Goal: Task Accomplishment & Management: Manage account settings

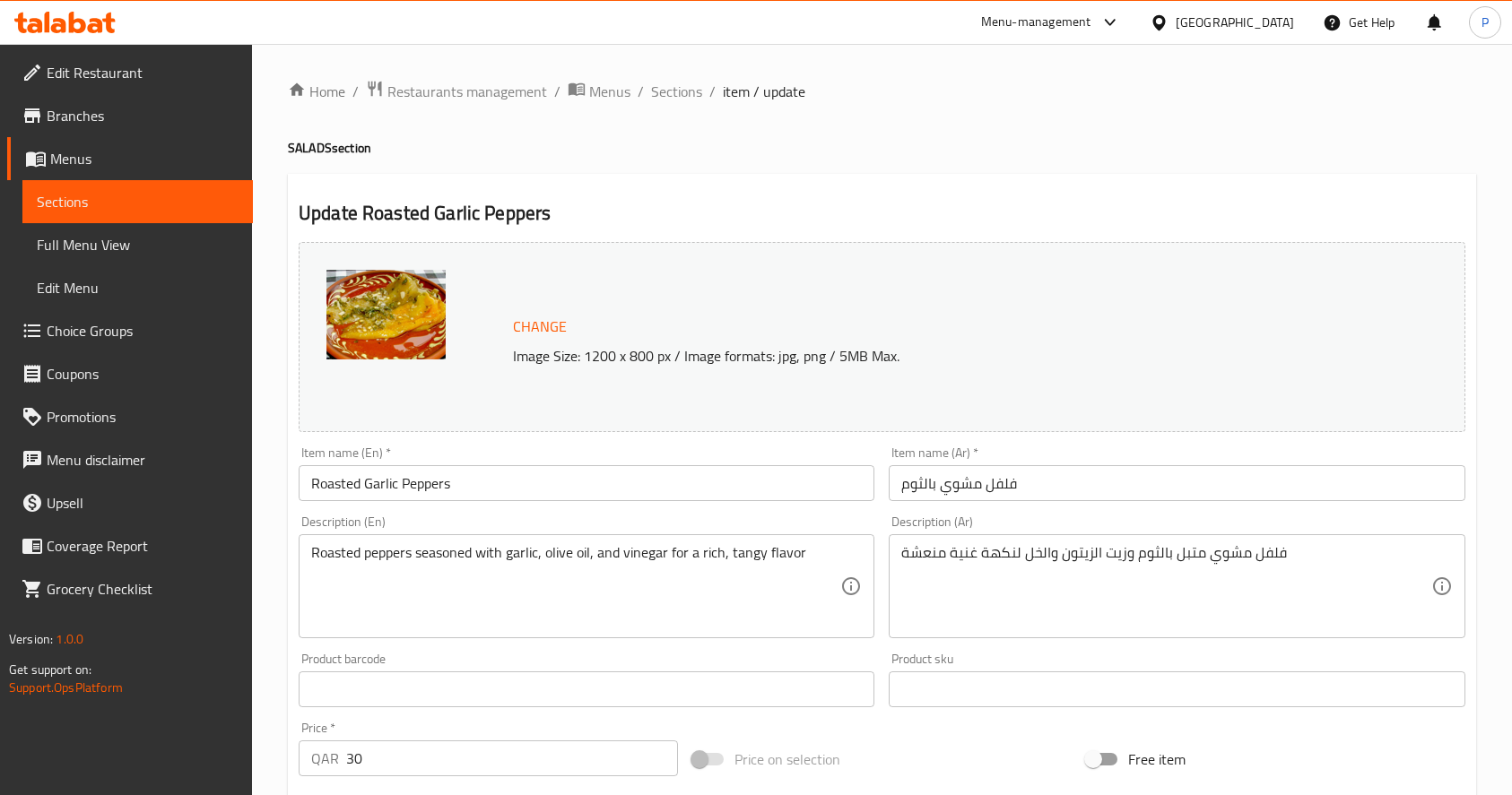
scroll to position [855, 0]
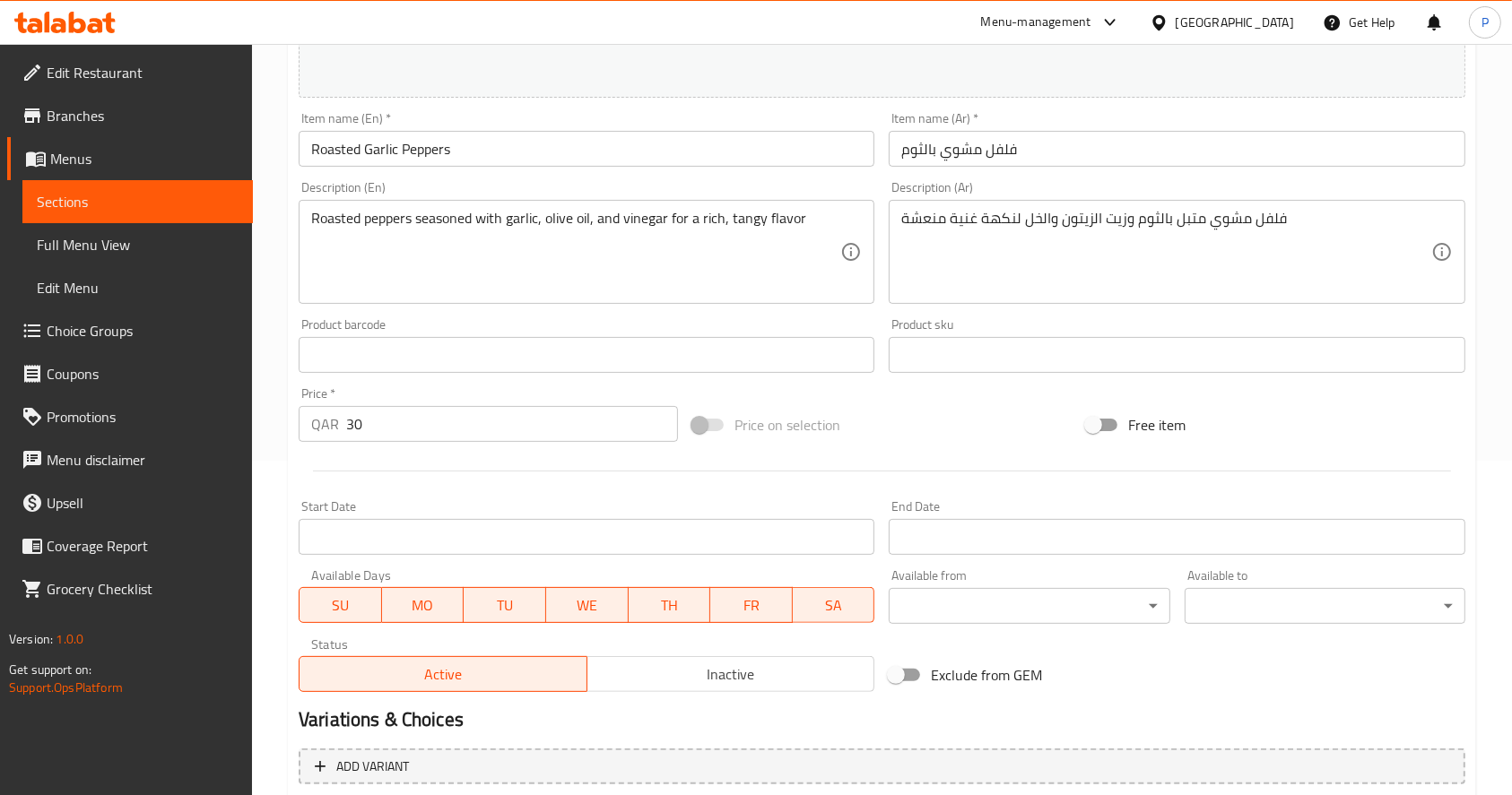
scroll to position [526, 0]
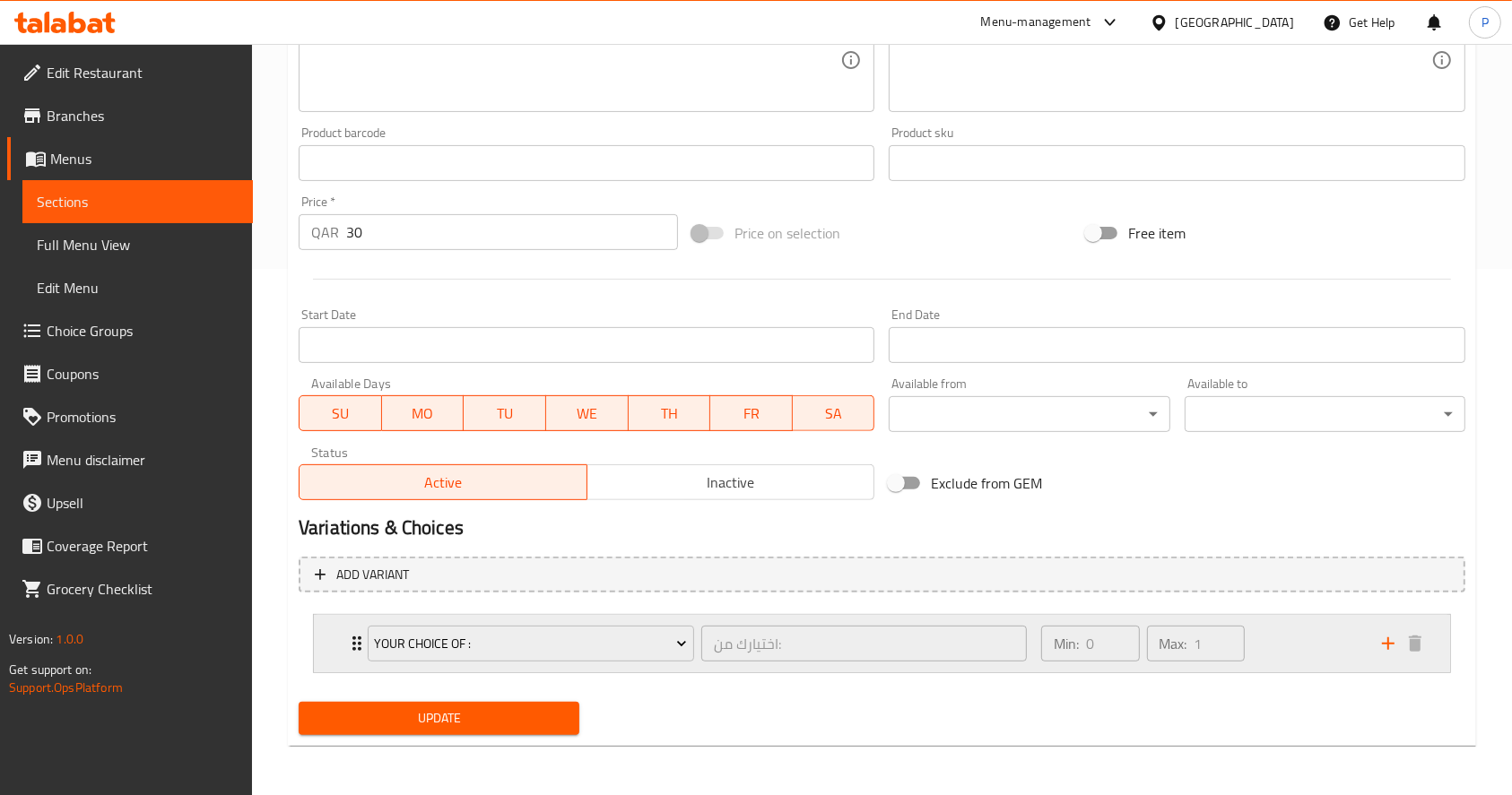
click at [332, 636] on div "Your Choice of : اختيارك من: ​ Min: 0 ​ Max: 1 ​" at bounding box center [881, 644] width 1136 height 57
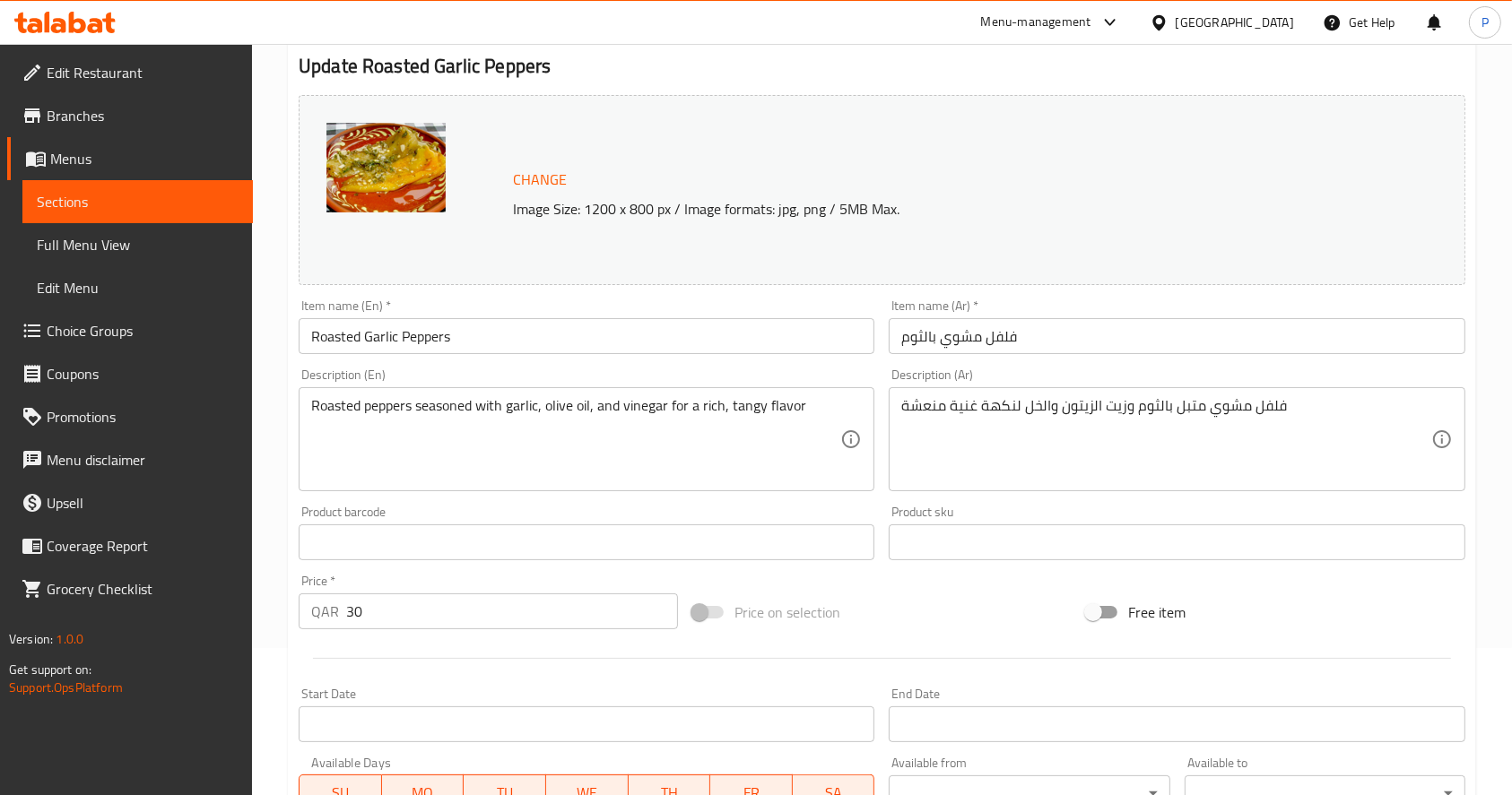
scroll to position [0, 0]
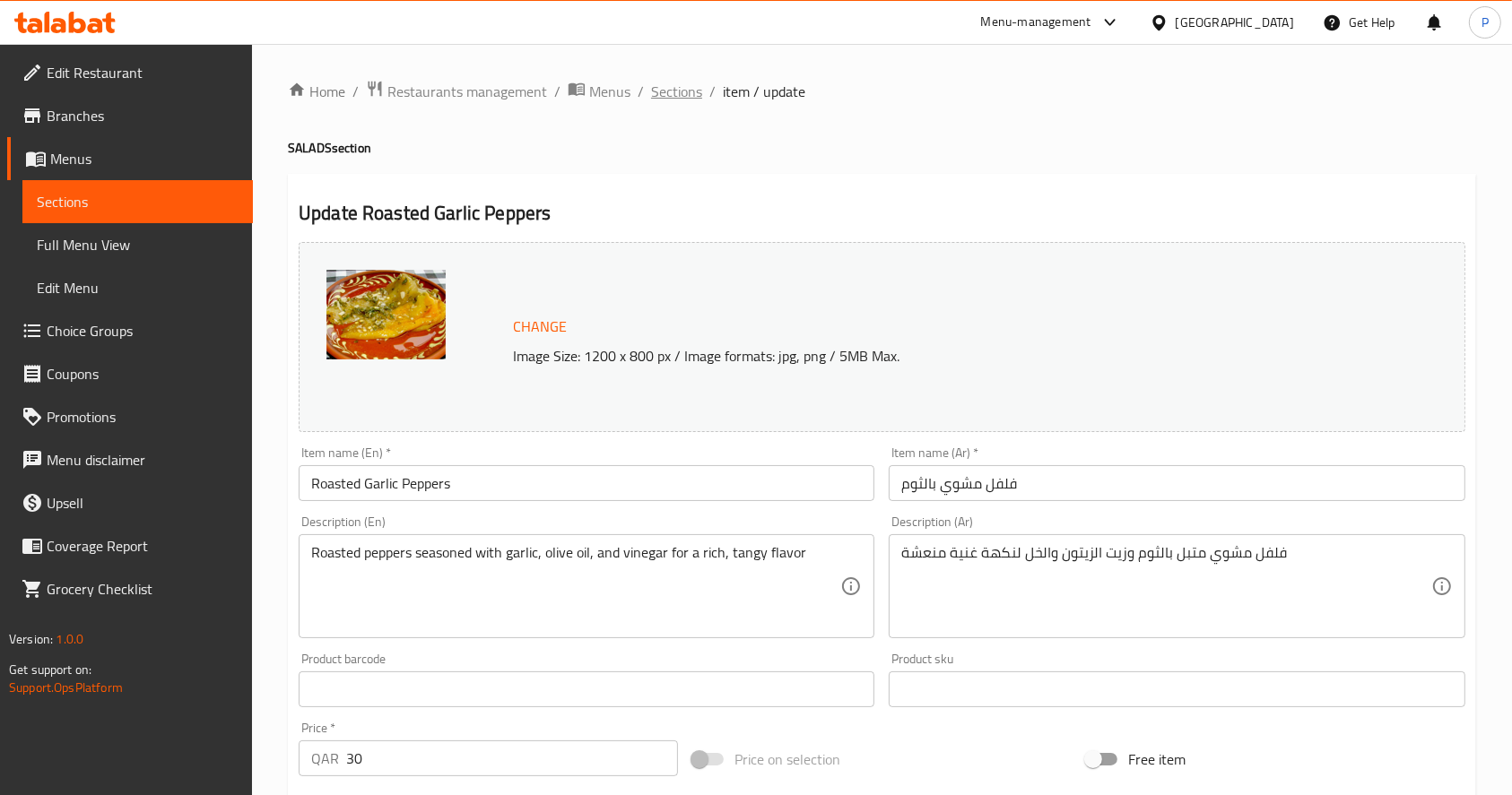
click at [678, 87] on span "Sections" at bounding box center [676, 91] width 51 height 22
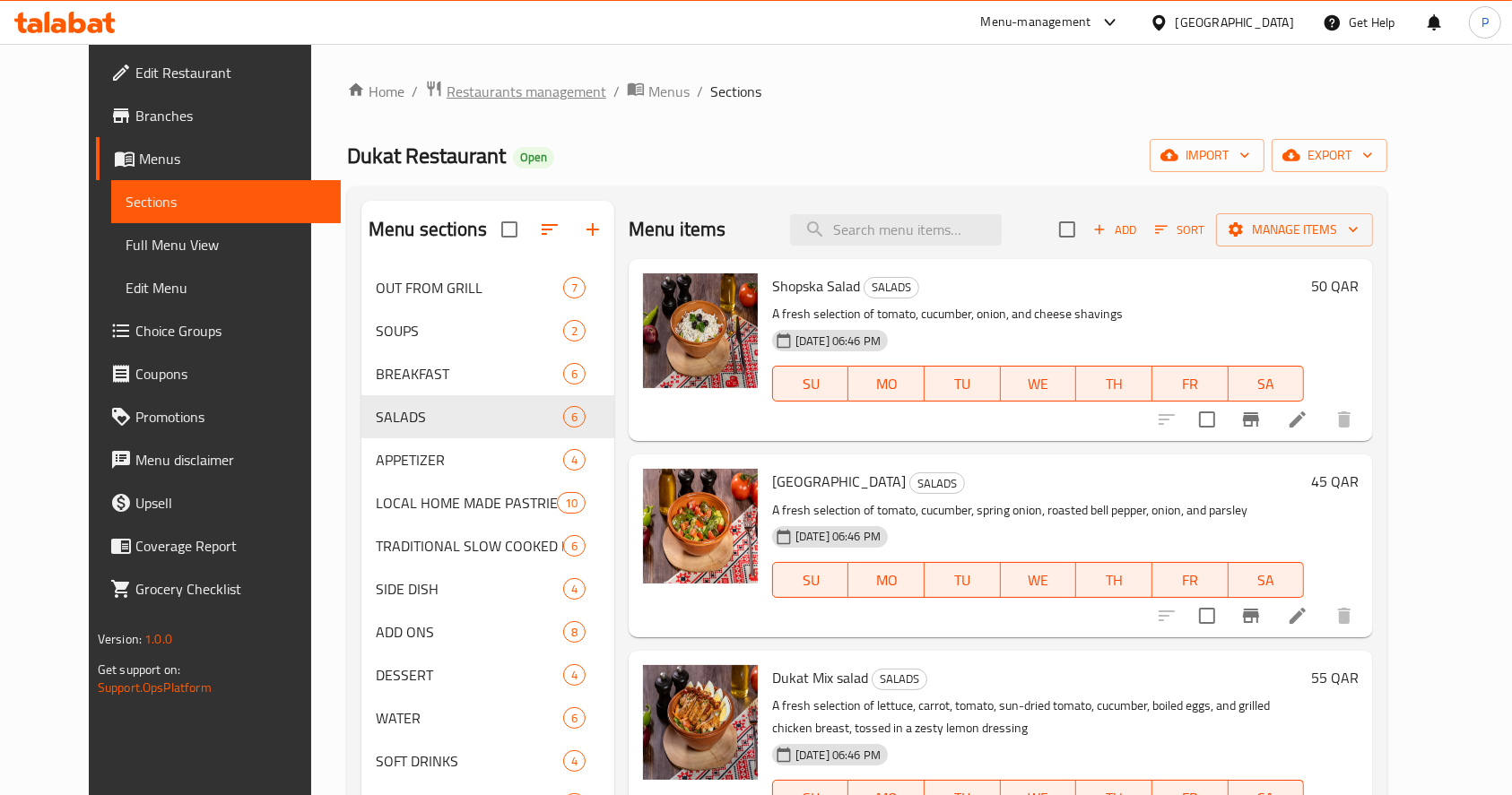
click at [508, 97] on span "Restaurants management" at bounding box center [526, 91] width 160 height 22
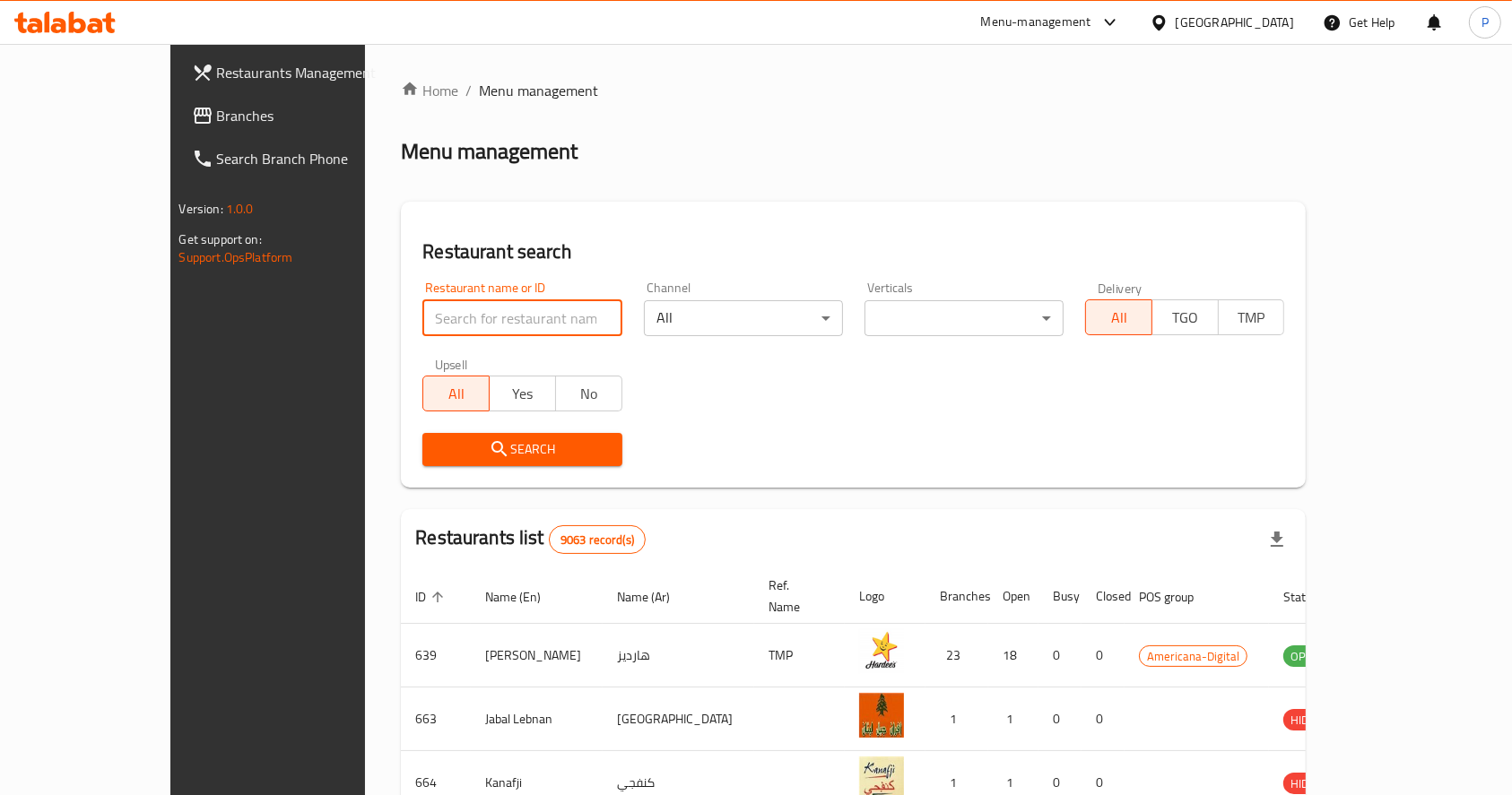
click at [422, 319] on input "search" at bounding box center [522, 318] width 199 height 36
type input "sasso"
click at [450, 433] on button "Search" at bounding box center [522, 449] width 199 height 33
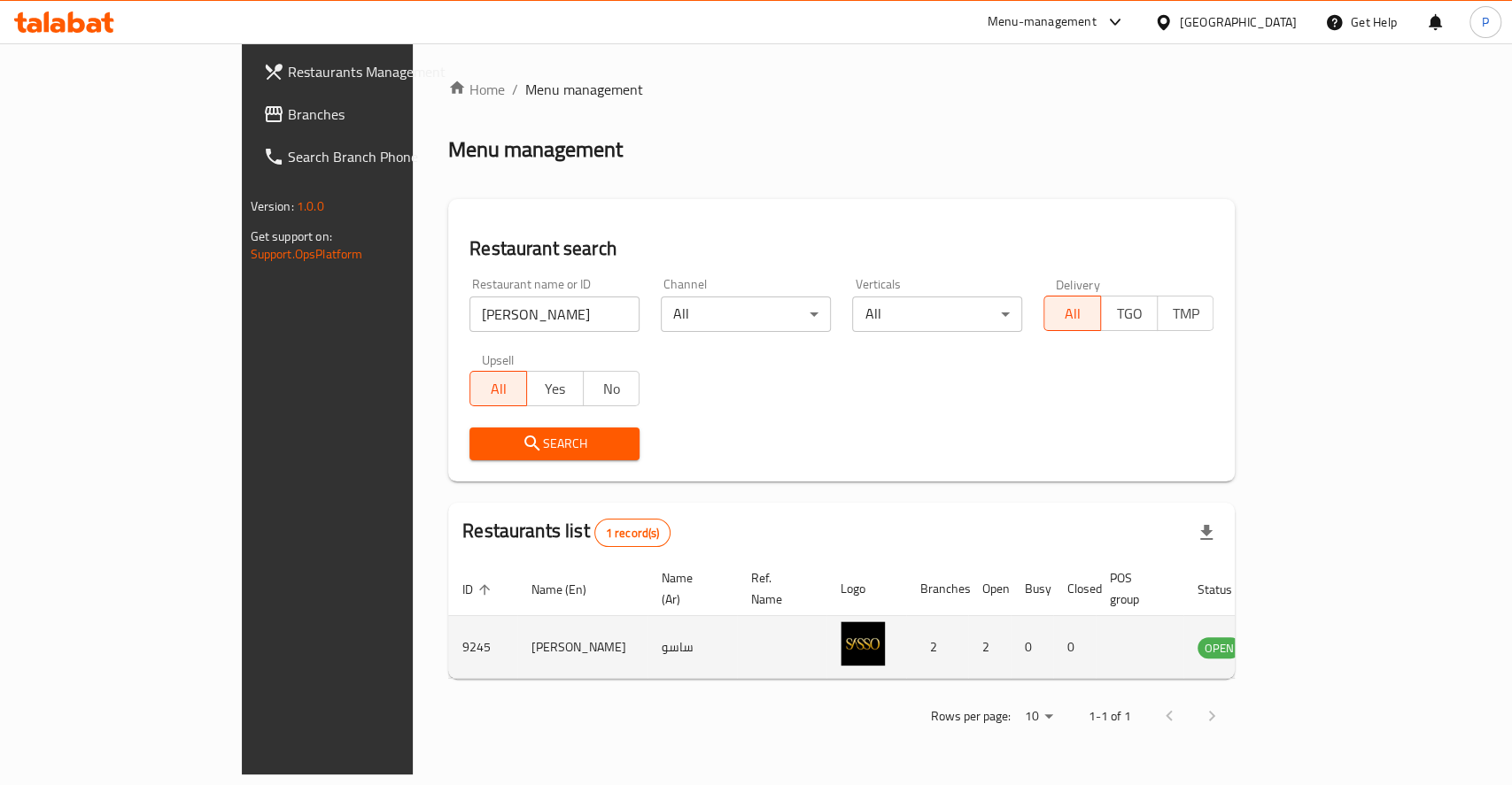
click at [1311, 641] on icon "enhanced table" at bounding box center [1301, 648] width 20 height 15
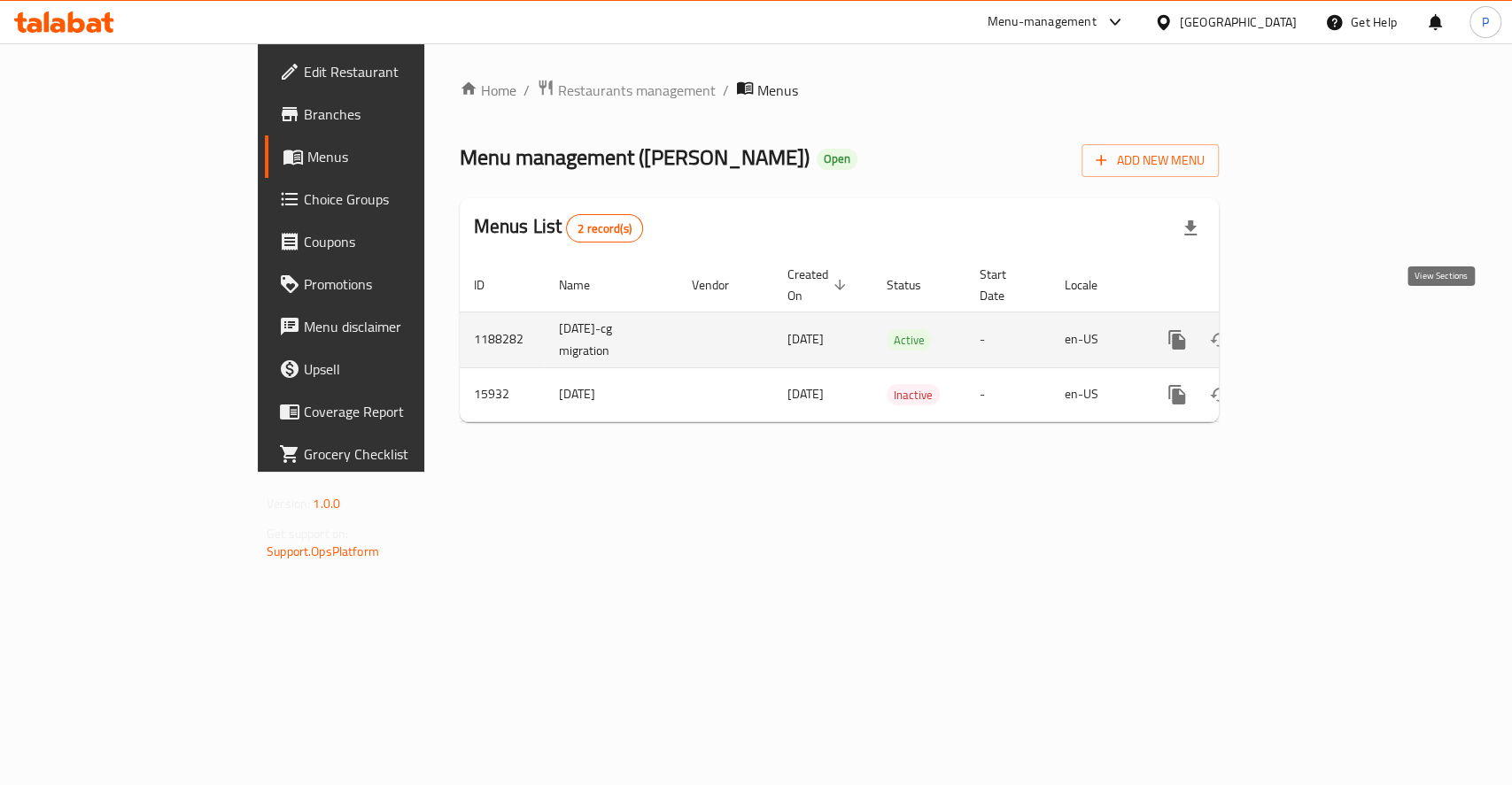
click at [1316, 329] on icon "enhanced table" at bounding box center [1304, 340] width 22 height 22
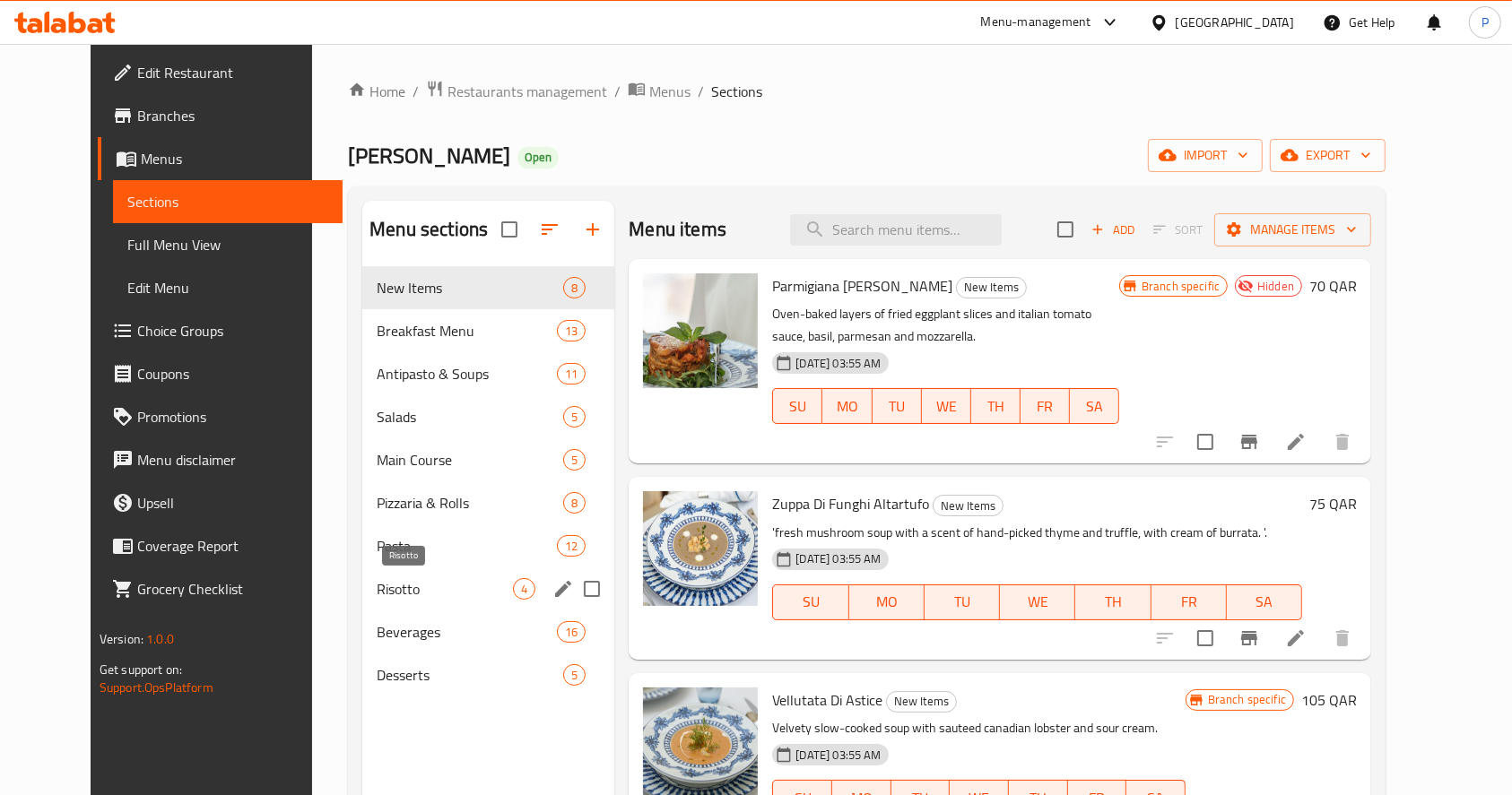
click at [377, 594] on span "Risotto" at bounding box center [444, 589] width 137 height 22
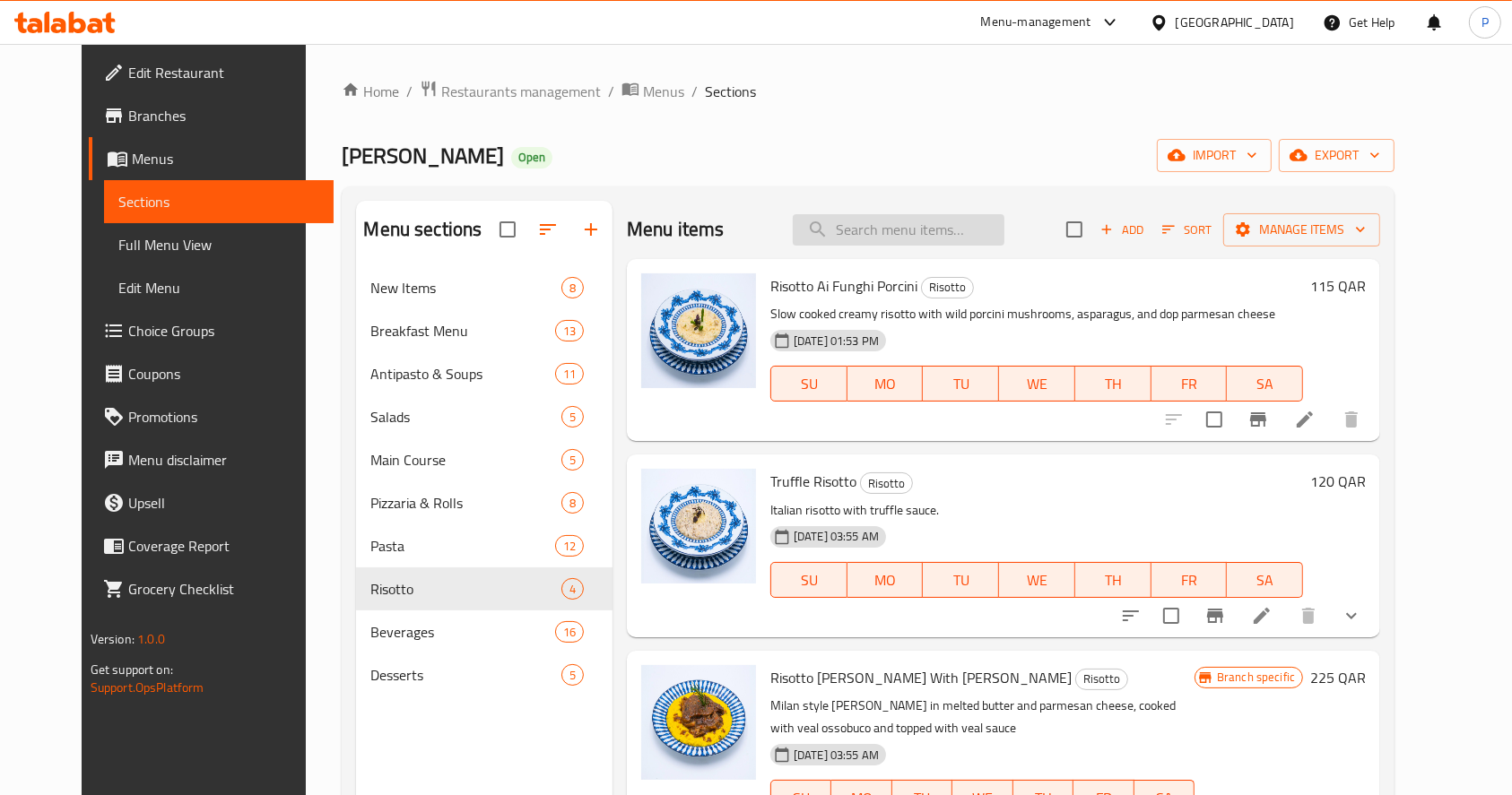
click at [918, 240] on input "search" at bounding box center [898, 229] width 211 height 32
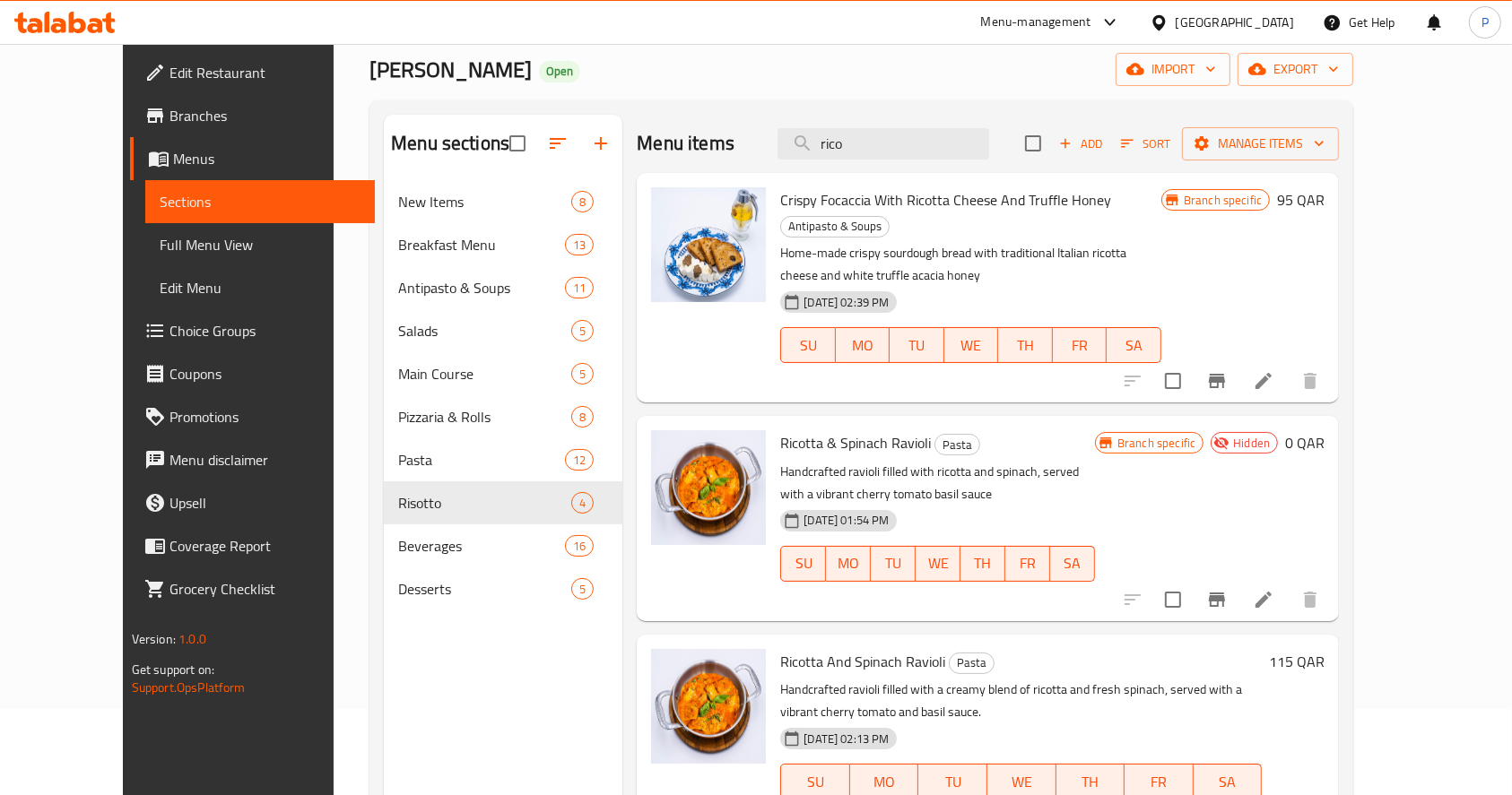
scroll to position [119, 0]
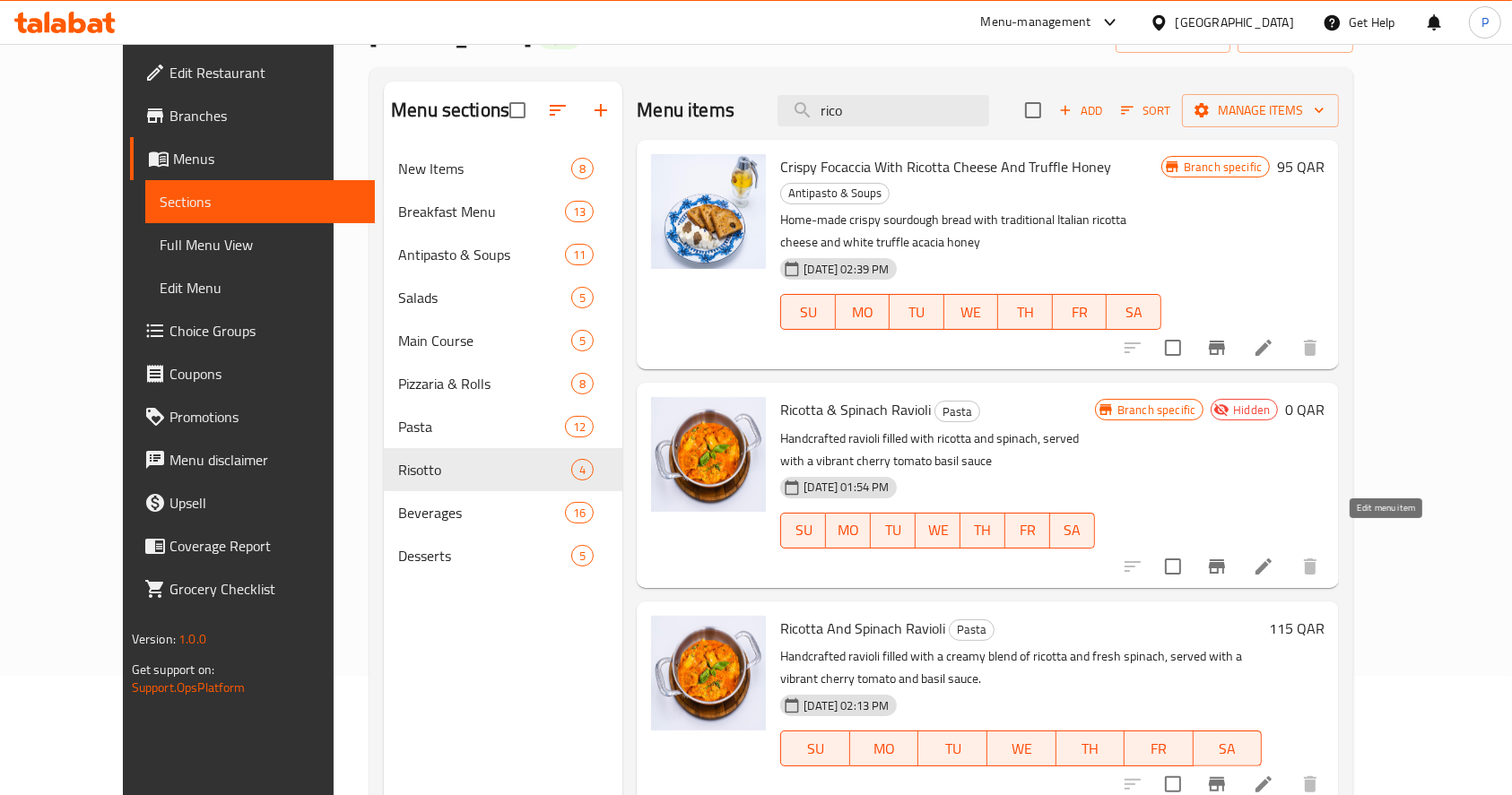
type input "rico"
click at [1275, 556] on icon at bounding box center [1264, 567] width 22 height 22
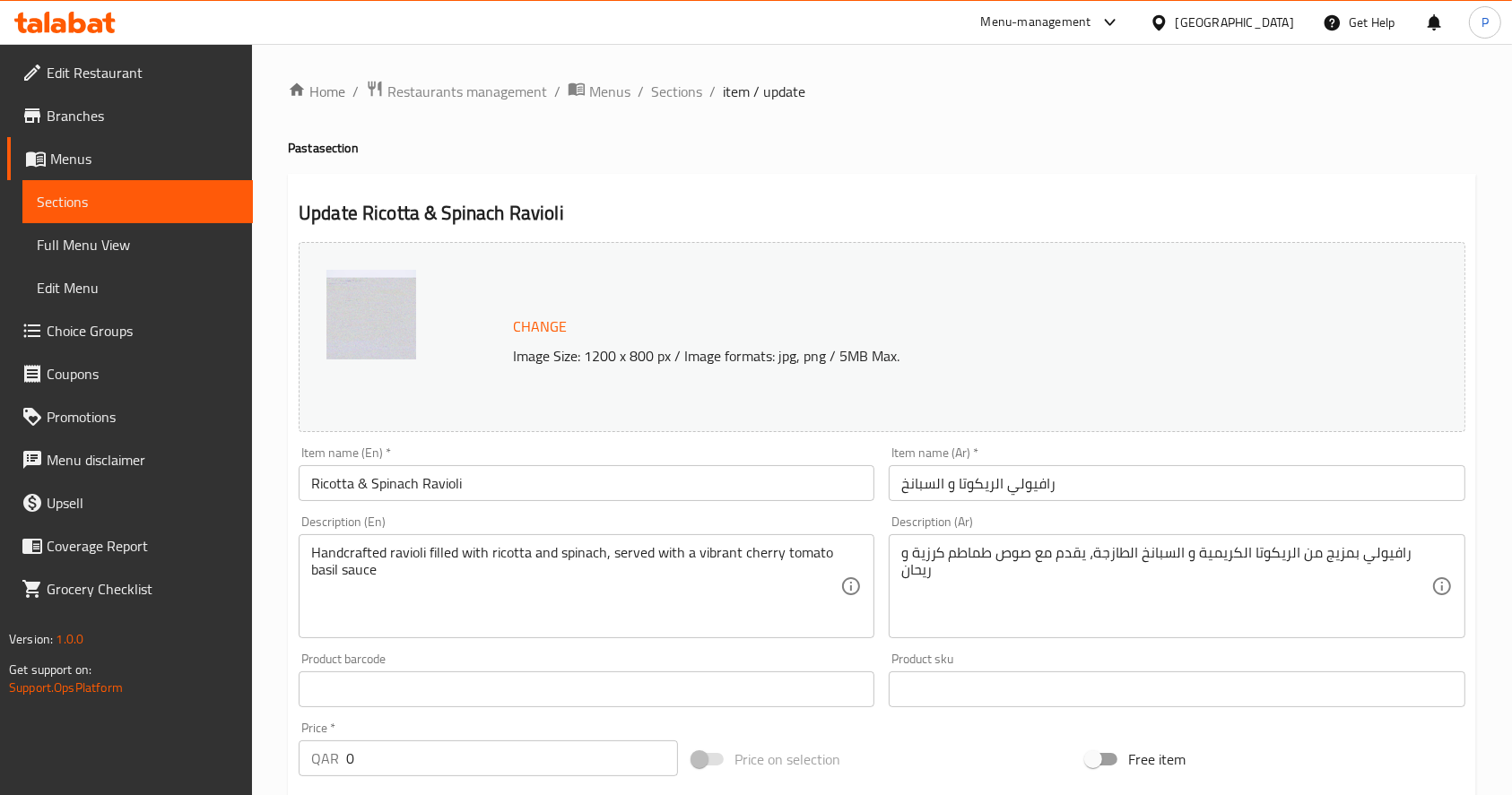
scroll to position [497, 0]
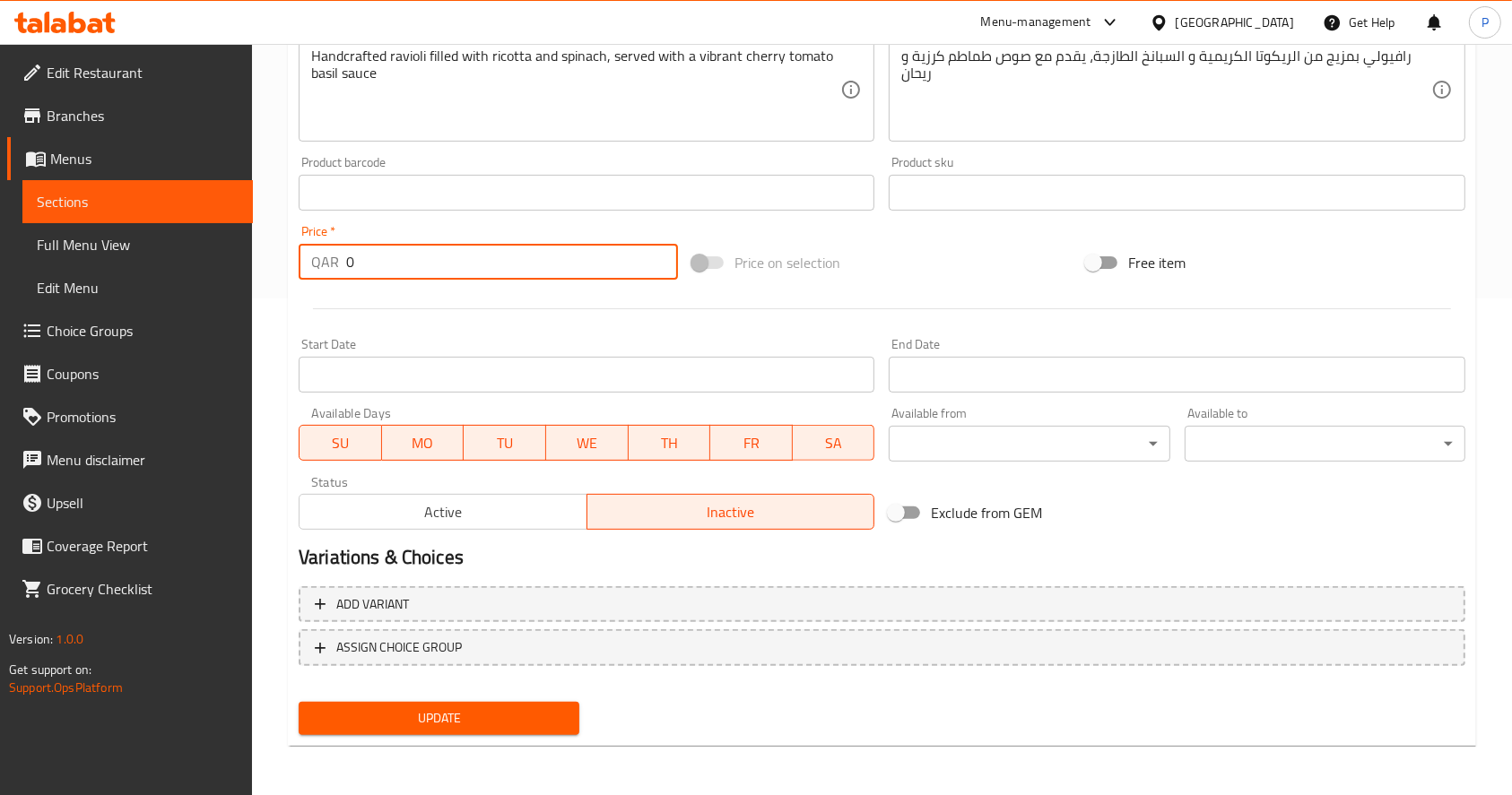
drag, startPoint x: 387, startPoint y: 268, endPoint x: 174, endPoint y: 241, distance: 214.7
click at [174, 241] on div "Edit Restaurant Branches Menus Sections Full Menu View Edit Menu Choice Groups …" at bounding box center [756, 171] width 1512 height 1249
type input "115"
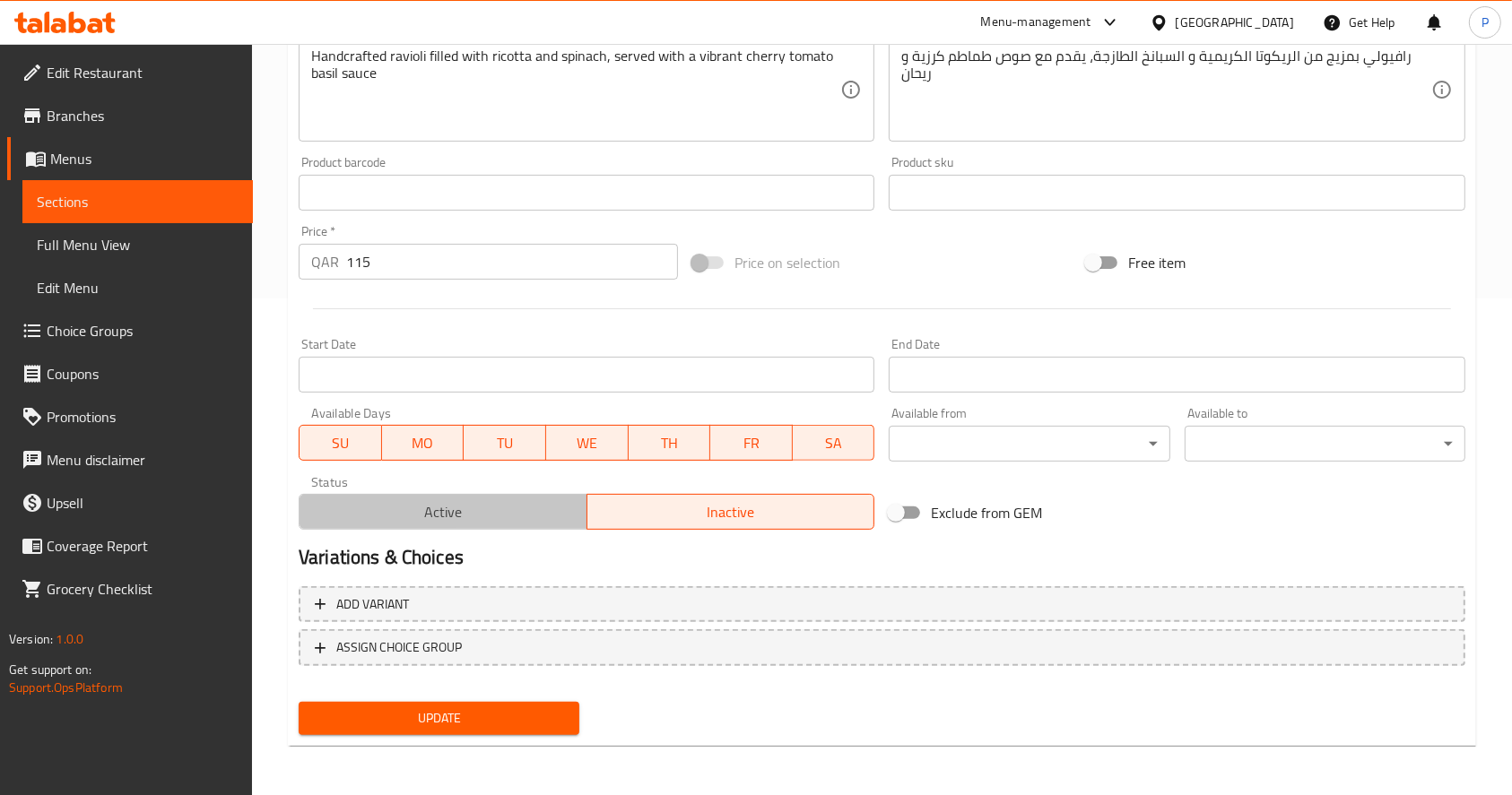
click at [449, 502] on span "Active" at bounding box center [443, 512] width 273 height 26
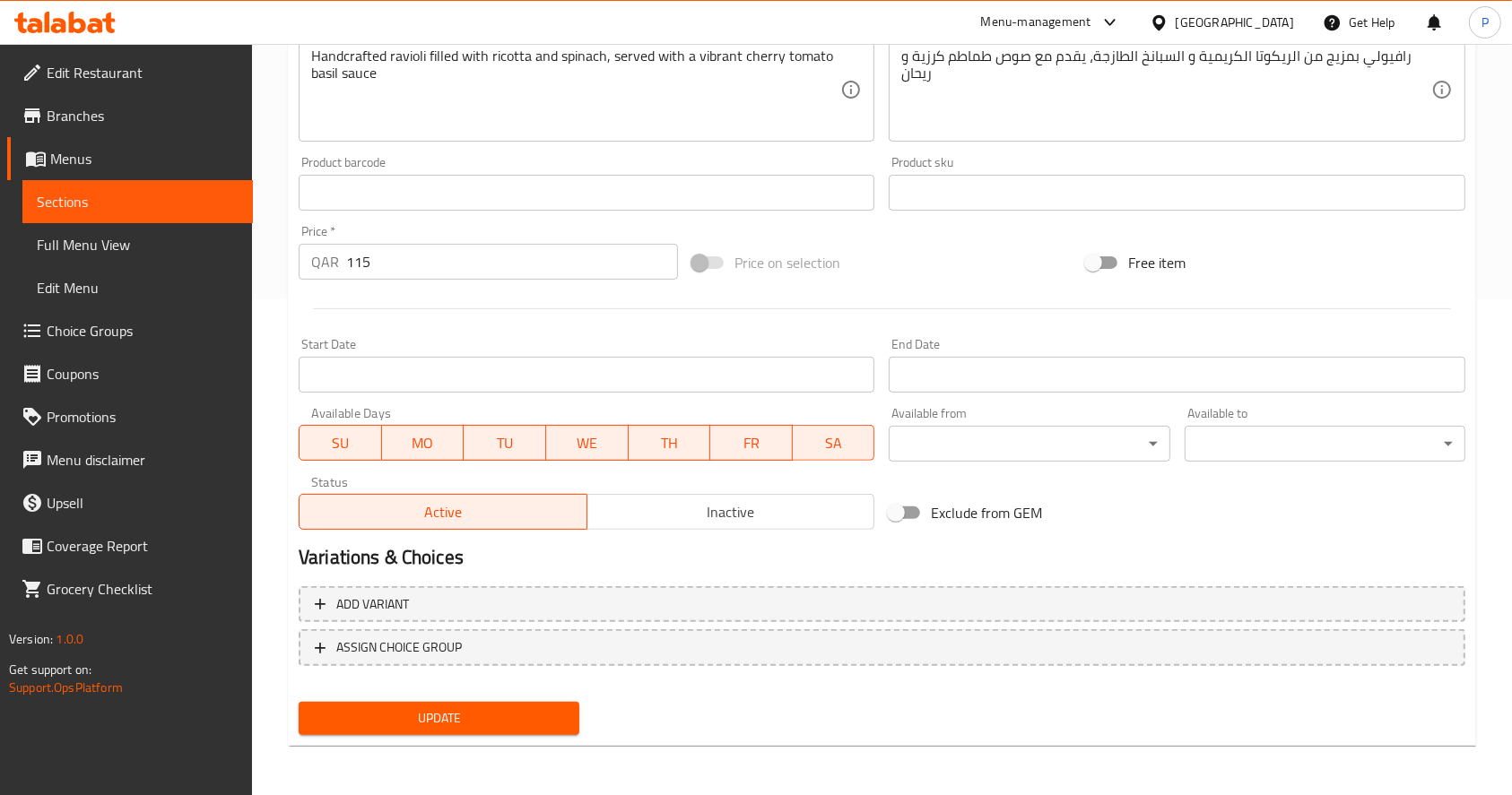
click at [466, 716] on span "Update" at bounding box center [440, 718] width 252 height 22
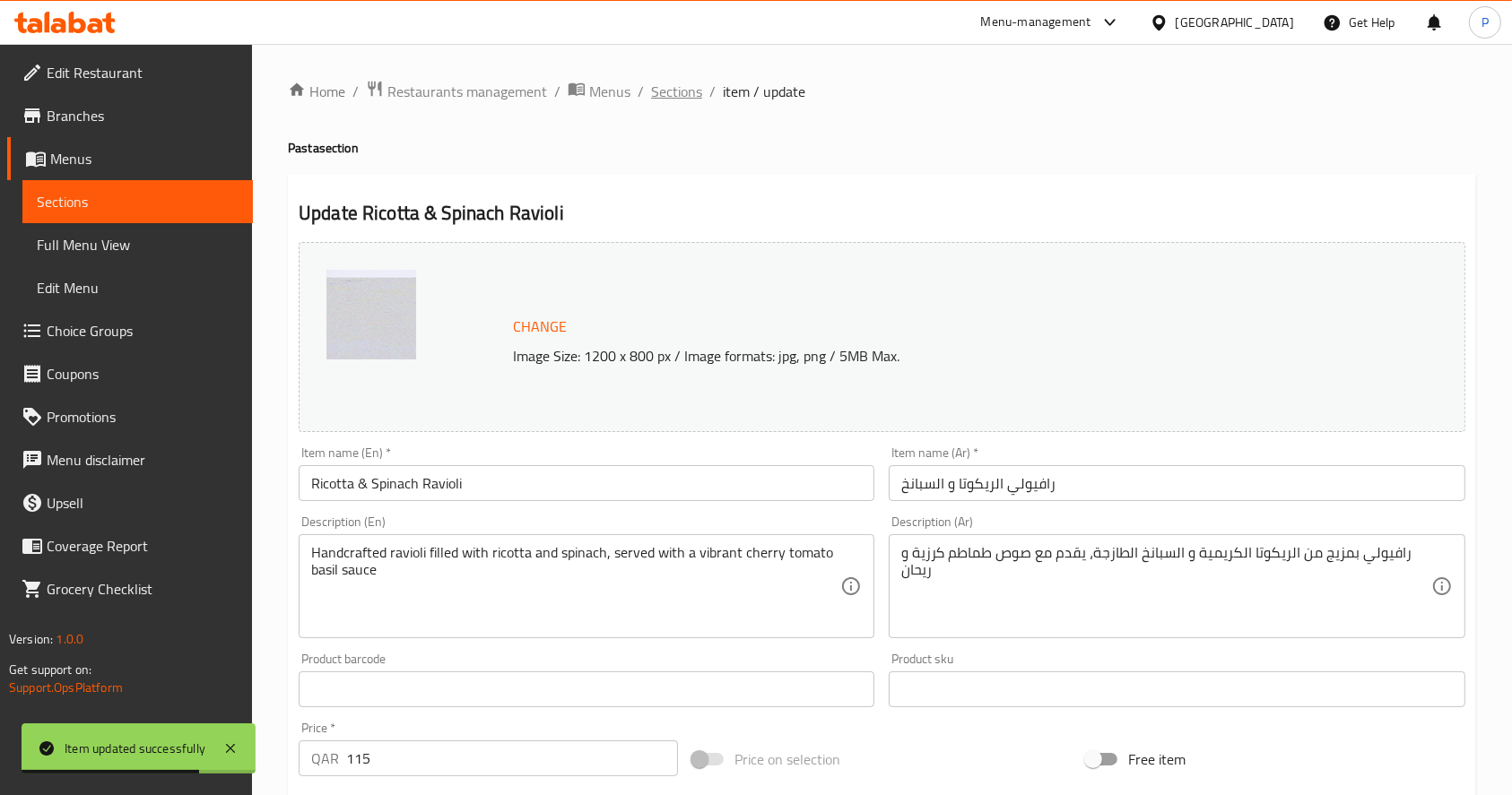
click at [663, 81] on span "Sections" at bounding box center [676, 91] width 51 height 22
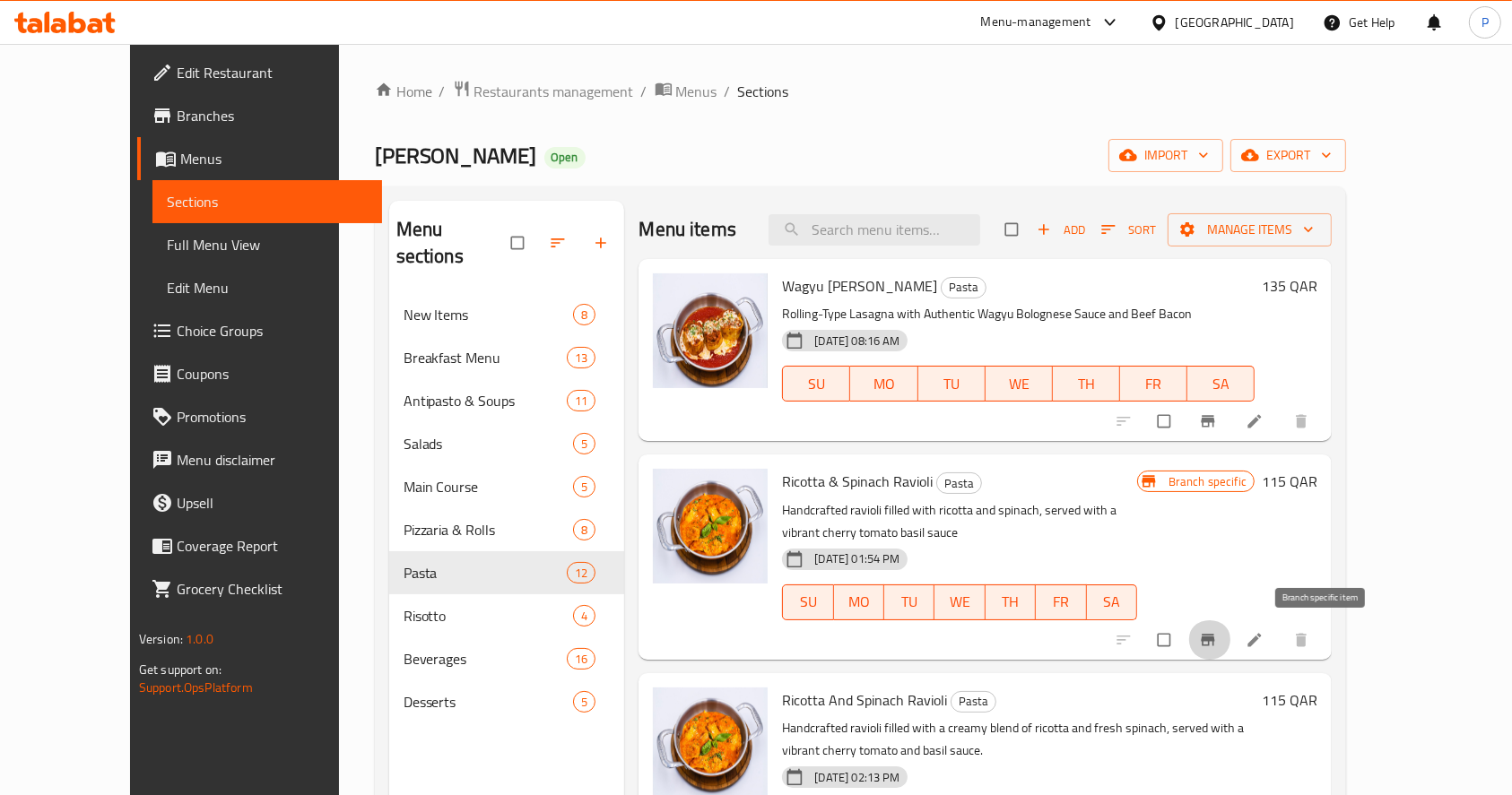
click at [1232, 628] on button "Branch-specific-item" at bounding box center [1210, 639] width 43 height 39
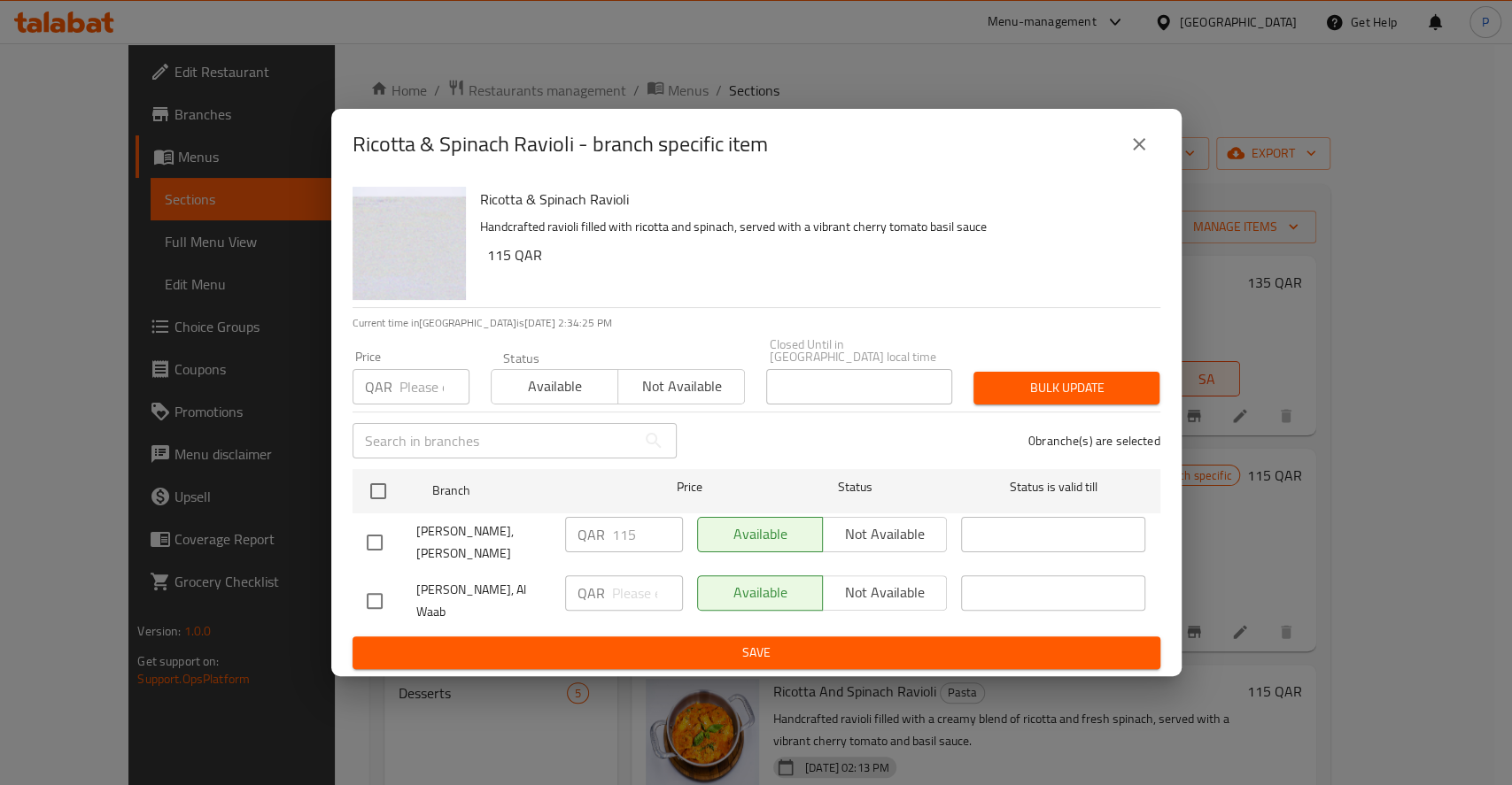
click at [1148, 155] on icon "close" at bounding box center [1139, 144] width 22 height 22
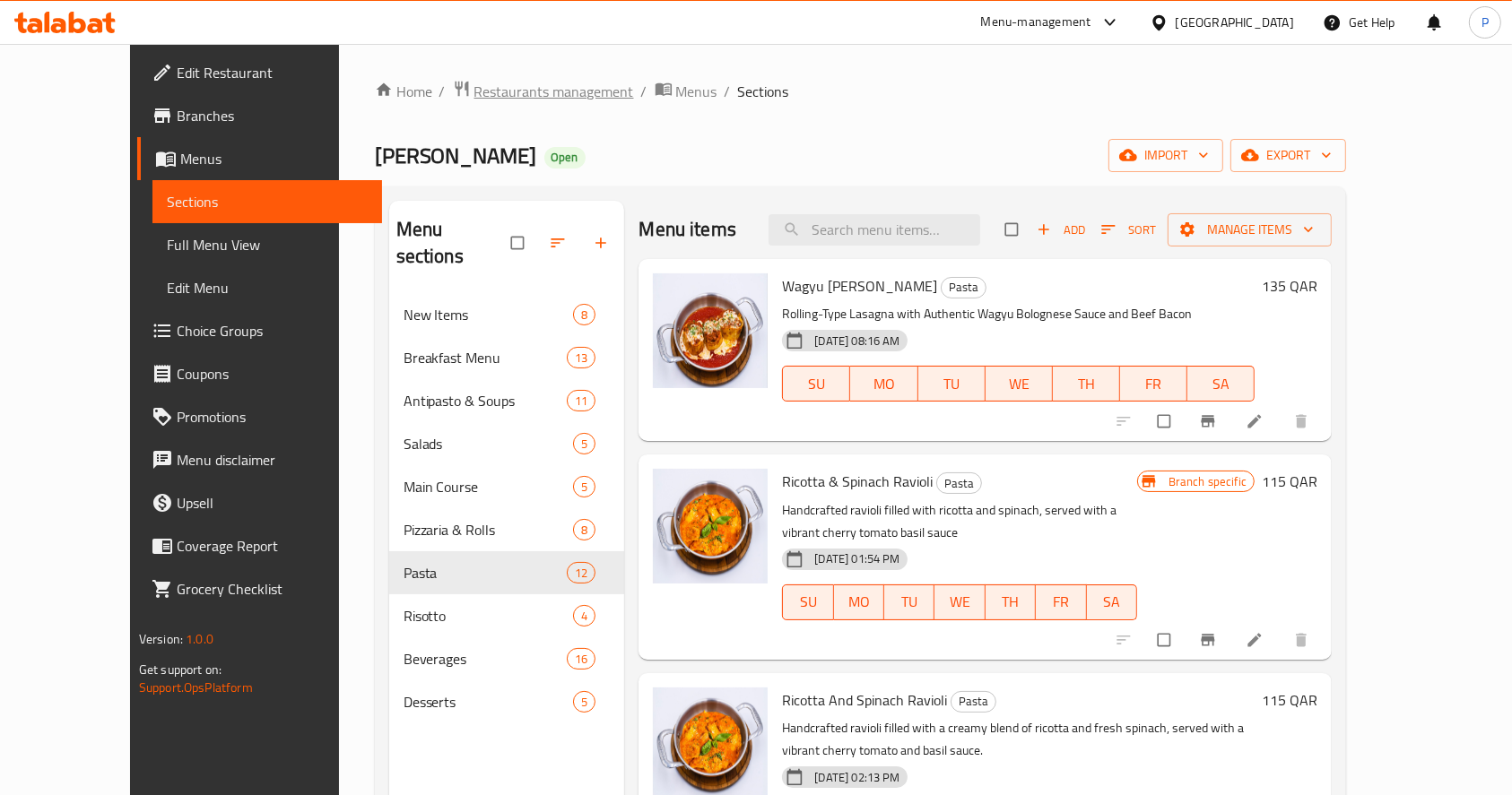
click at [484, 88] on span "Restaurants management" at bounding box center [553, 91] width 160 height 22
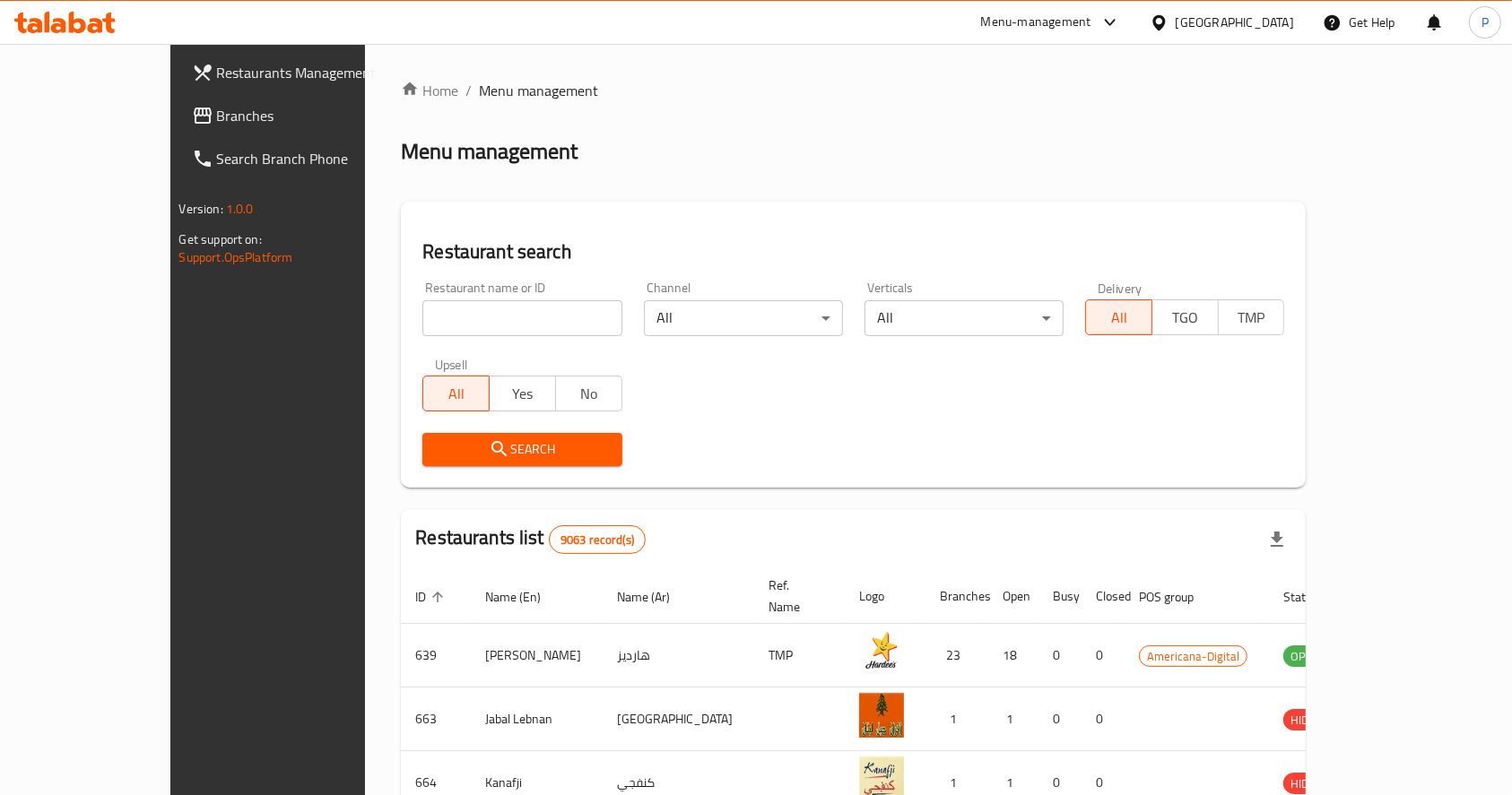
click at [427, 318] on input "search" at bounding box center [522, 318] width 199 height 36
type input "Sushi Ponto"
click at [462, 439] on span "Search" at bounding box center [522, 449] width 170 height 22
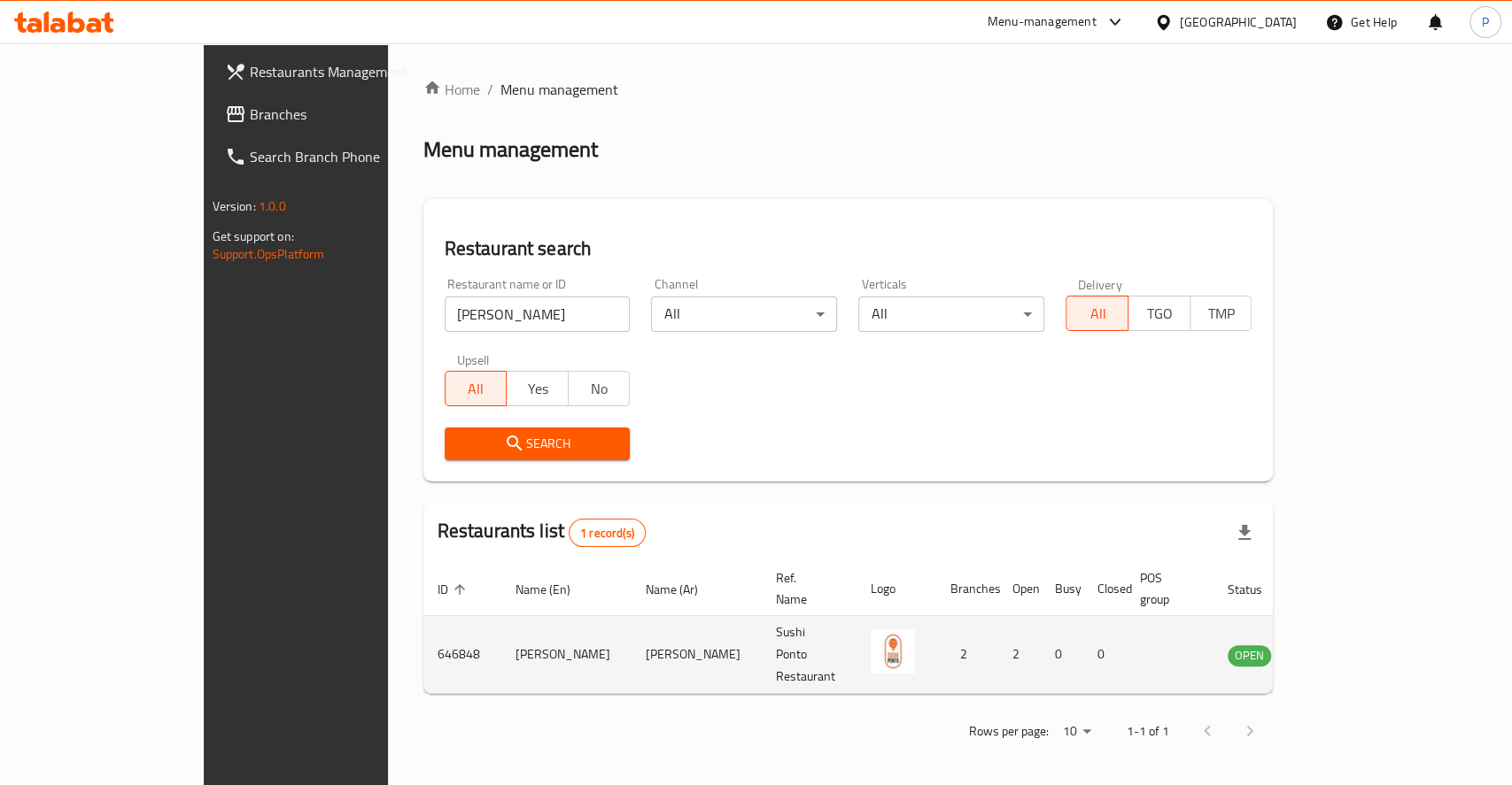
click at [424, 633] on td "646848" at bounding box center [462, 655] width 78 height 78
copy td "646848"
